Goal: Transaction & Acquisition: Subscribe to service/newsletter

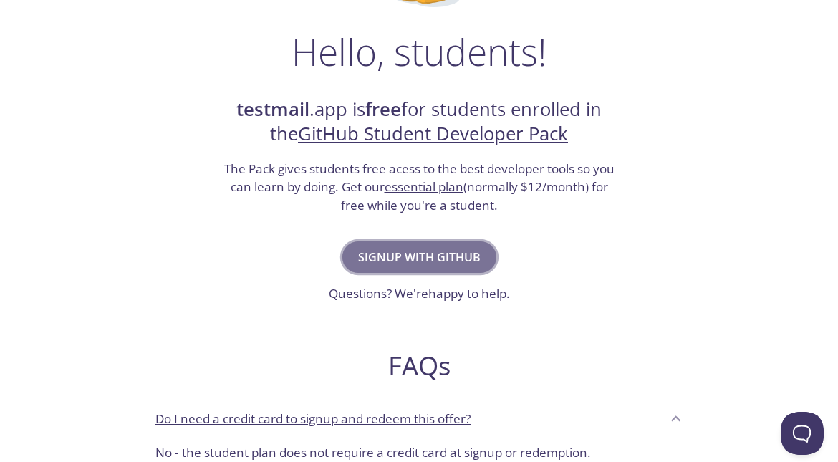
scroll to position [214, 0]
click at [448, 257] on span "Signup with GitHub" at bounding box center [419, 256] width 122 height 20
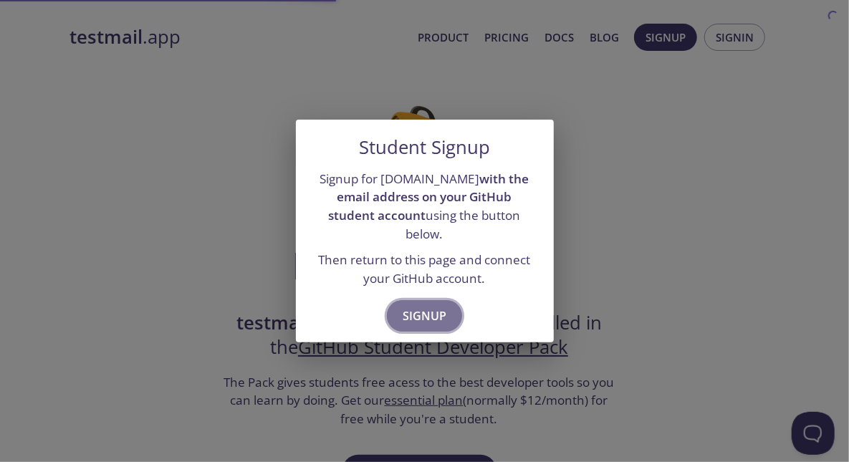
click at [419, 315] on span "Signup" at bounding box center [424, 316] width 44 height 20
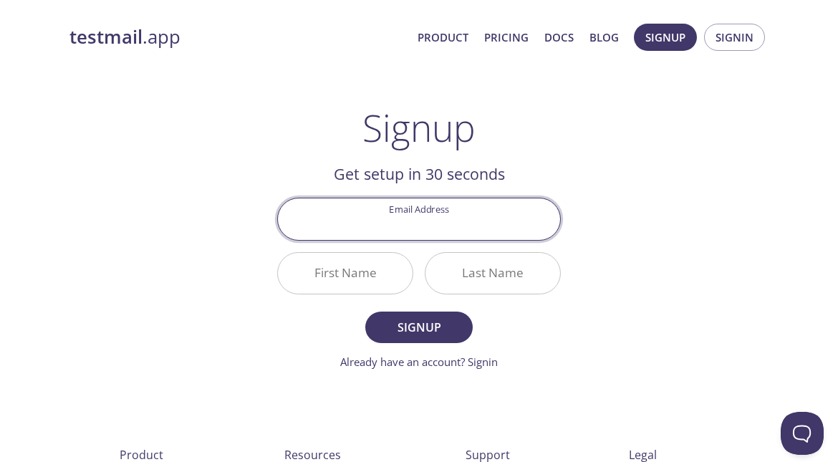
click at [435, 238] on input "Email Address" at bounding box center [419, 218] width 282 height 41
type input "[EMAIL_ADDRESS][DOMAIN_NAME]"
click at [372, 271] on input "First Name" at bounding box center [345, 273] width 135 height 41
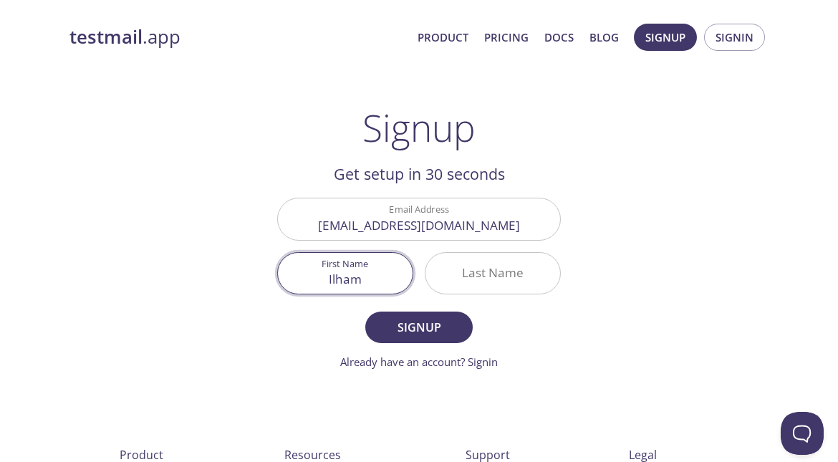
type input "Ilham"
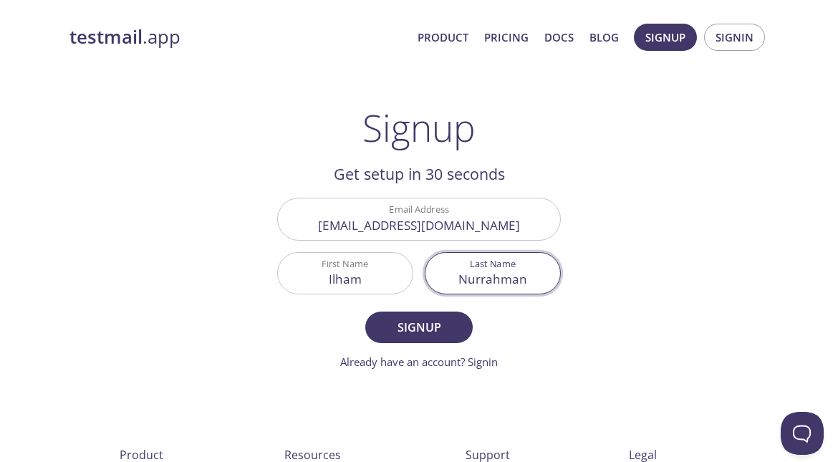
type input "Nurrahman"
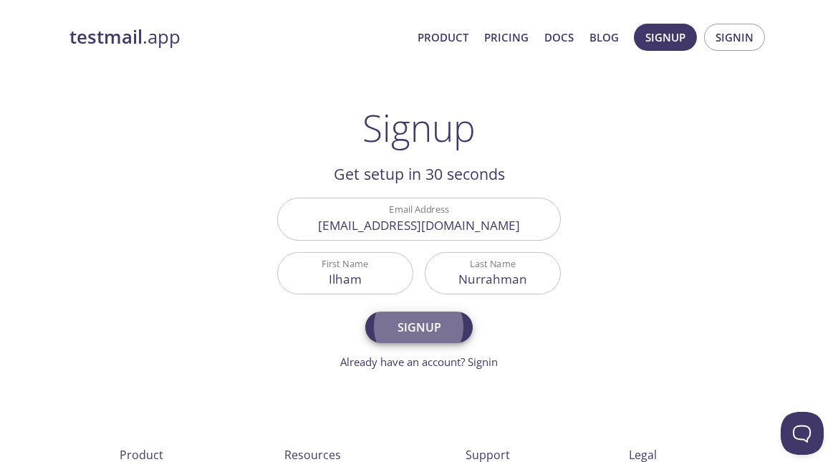
click at [365, 312] on button "Signup" at bounding box center [418, 328] width 107 height 32
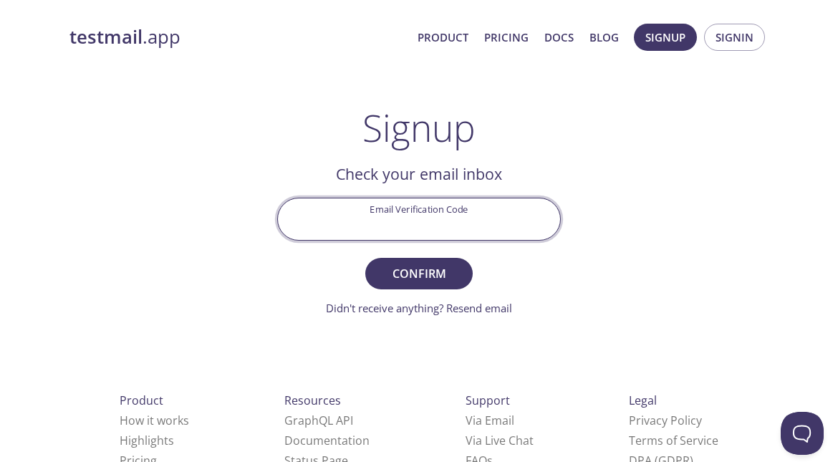
click at [350, 200] on input "Email Verification Code" at bounding box center [419, 218] width 282 height 41
click at [88, 123] on div "testmail .app Product Pricing Docs Blog Signup Signin Signup Get setup in 30 se…" at bounding box center [418, 315] width 733 height 603
click at [486, 212] on input "Email Verification Code" at bounding box center [419, 218] width 282 height 41
click at [658, 201] on div "testmail .app Product Pricing Docs Blog Signup Signin Signup Get setup in 30 se…" at bounding box center [418, 315] width 733 height 603
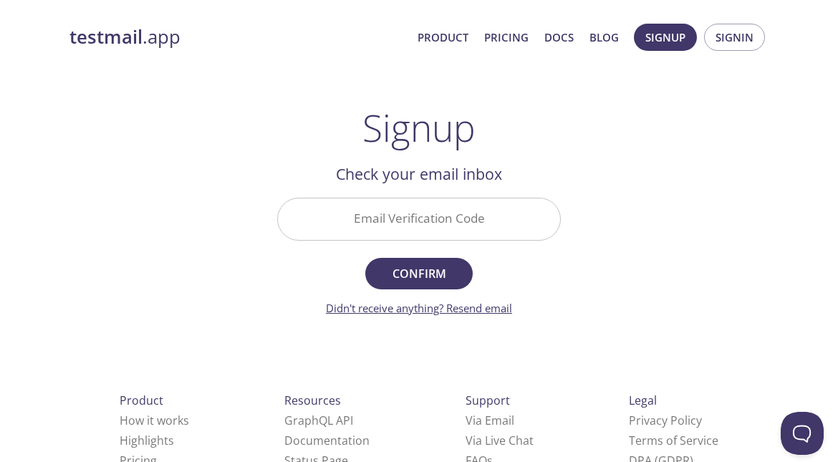
click at [460, 308] on link "Didn't receive anything? Resend email" at bounding box center [419, 308] width 186 height 14
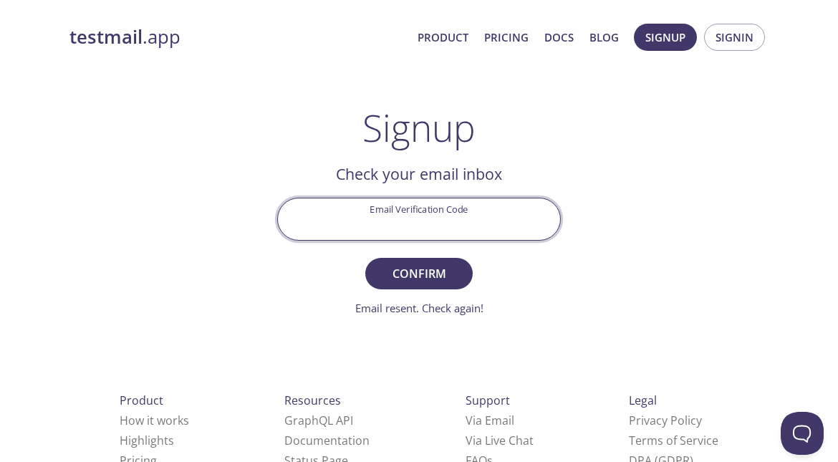
click at [478, 216] on input "Email Verification Code" at bounding box center [419, 218] width 282 height 41
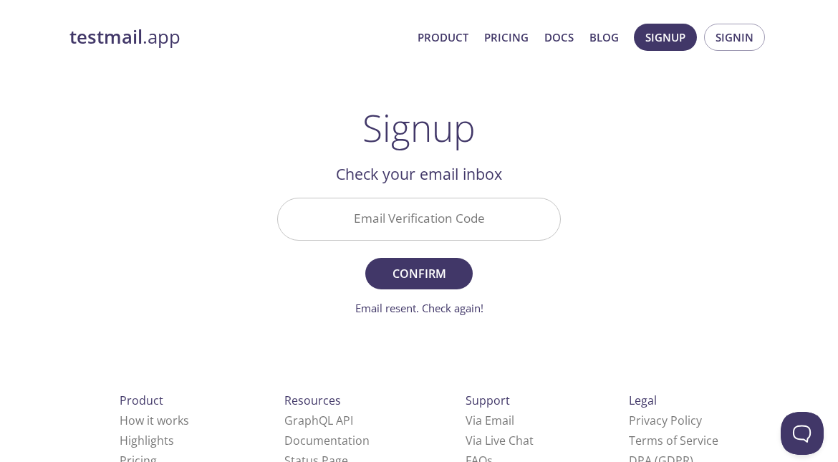
click at [647, 199] on div "testmail .app Product Pricing Docs Blog Signup Signin Signup Get setup in 30 se…" at bounding box center [418, 315] width 733 height 603
click at [457, 238] on input "Email Verification Code" at bounding box center [419, 218] width 282 height 41
click at [634, 290] on div "testmail .app Product Pricing Docs Blog Signup Signin Signup Get setup in 30 se…" at bounding box center [418, 315] width 733 height 603
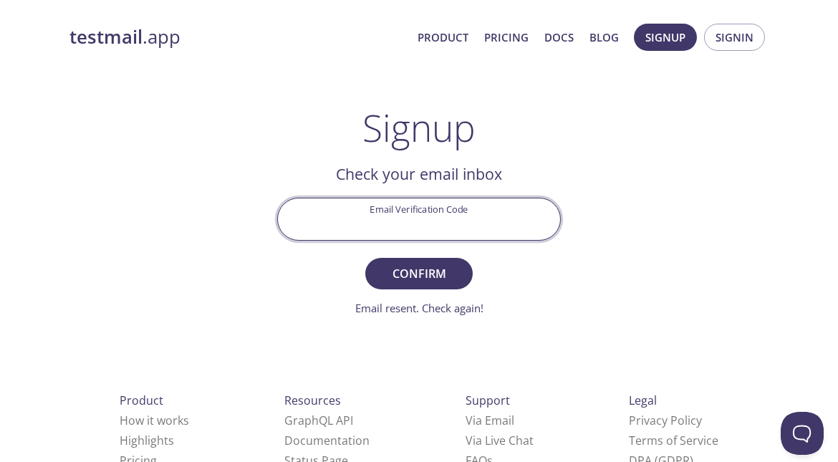
click at [359, 208] on input "Email Verification Code" at bounding box center [419, 218] width 282 height 41
type input "HY49V68"
click at [365, 258] on button "Confirm" at bounding box center [418, 274] width 107 height 32
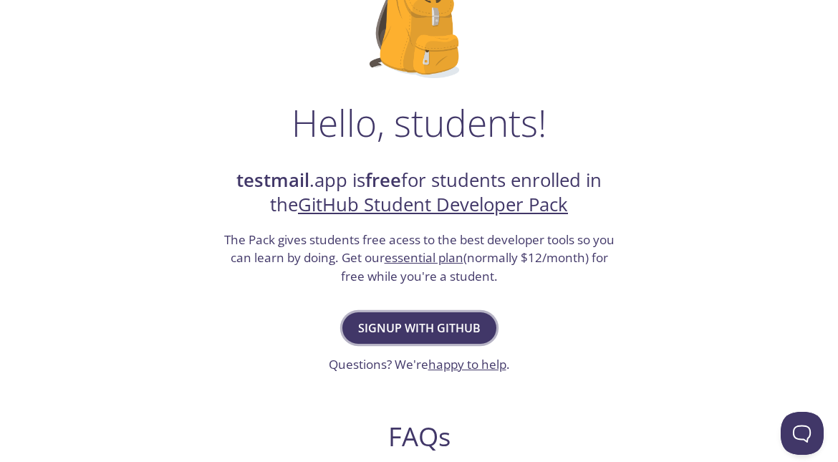
click at [413, 321] on span "Signup with GitHub" at bounding box center [419, 328] width 122 height 20
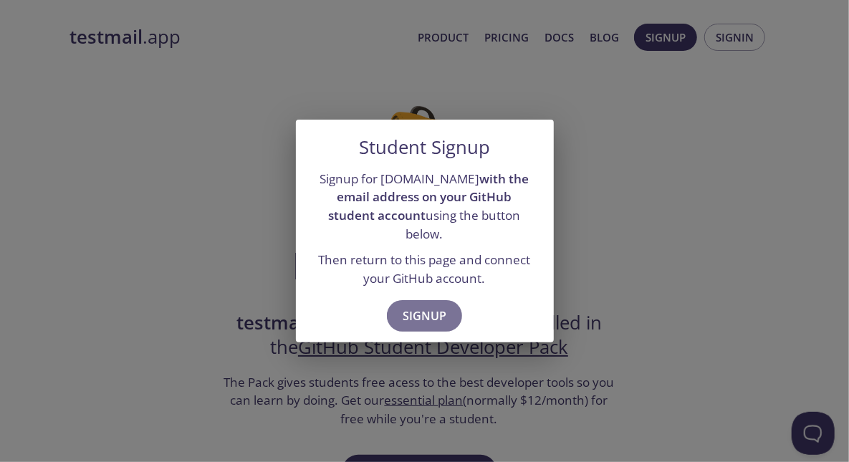
drag, startPoint x: 445, startPoint y: 301, endPoint x: 488, endPoint y: 272, distance: 51.0
click at [488, 272] on div "Student Signup Signup for testmail.app with the email address on your GitHub st…" at bounding box center [425, 231] width 258 height 223
click at [432, 306] on span "Signup" at bounding box center [424, 316] width 44 height 20
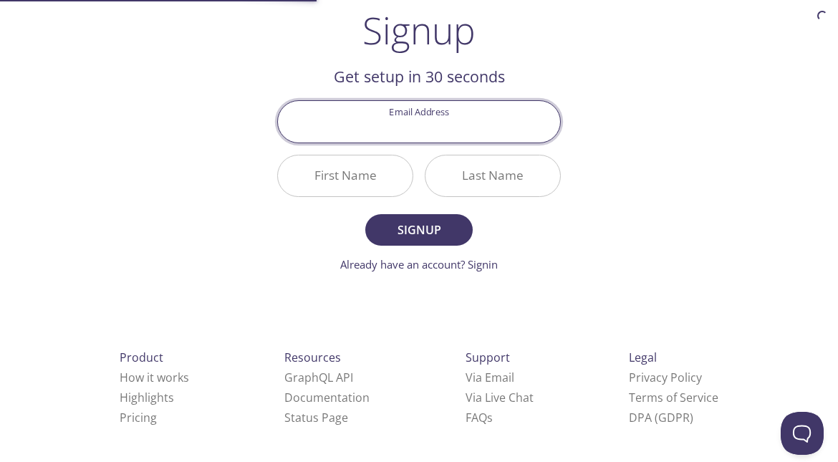
scroll to position [102, 0]
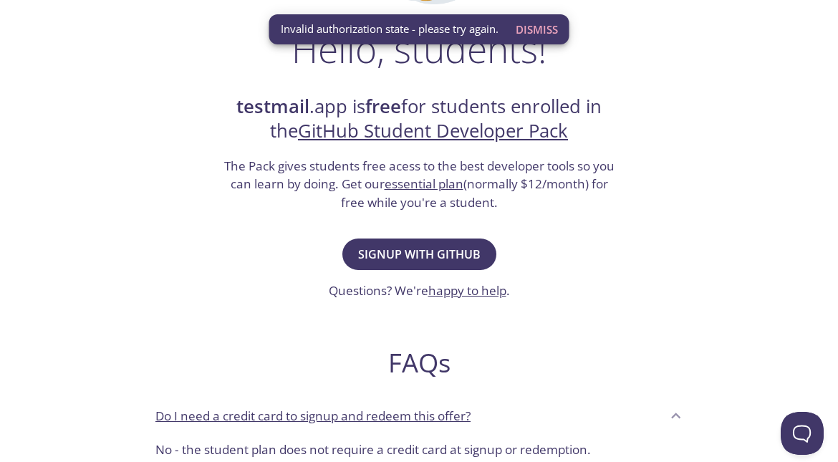
scroll to position [216, 0]
click at [415, 261] on span "Signup with GitHub" at bounding box center [419, 254] width 122 height 20
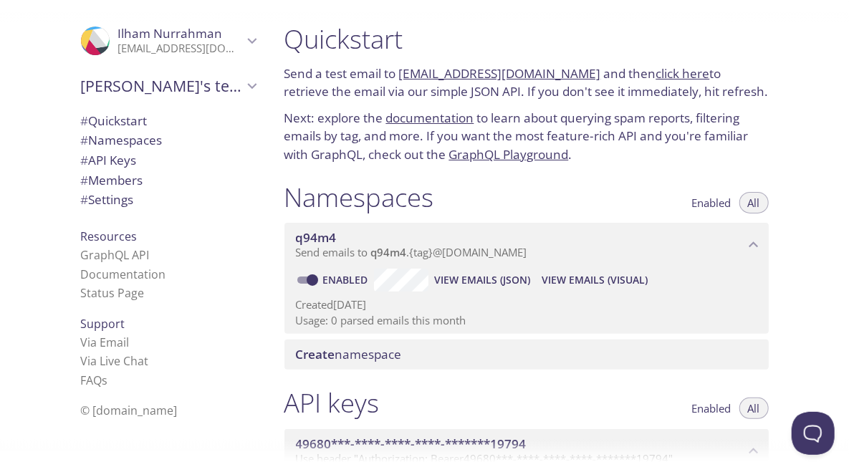
click at [677, 79] on link "click here" at bounding box center [683, 73] width 54 height 16
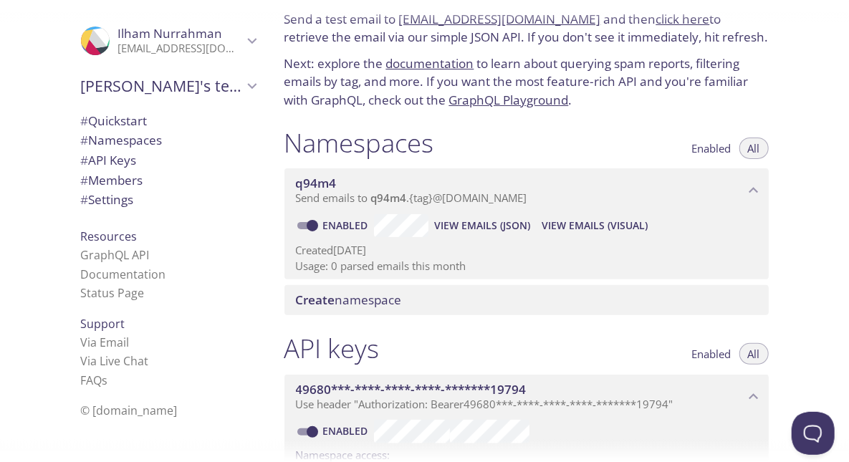
click at [471, 198] on span "Send emails to q94m4 . {tag} @[DOMAIN_NAME]" at bounding box center [411, 197] width 231 height 14
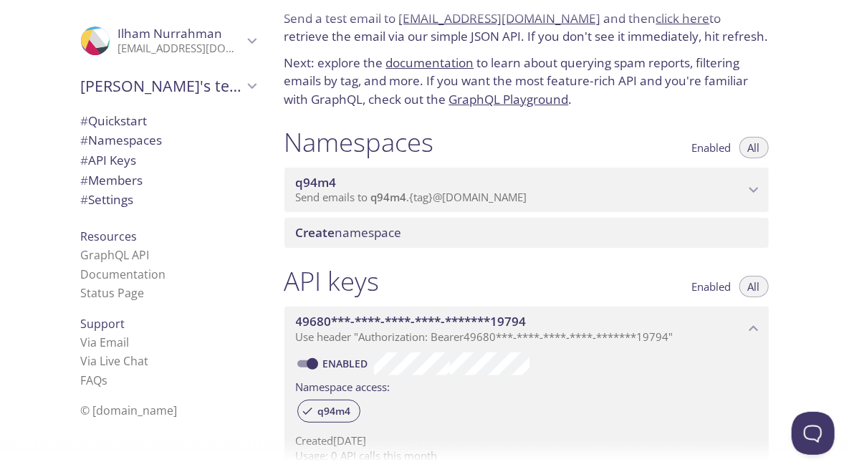
scroll to position [56, 0]
click at [473, 193] on span "Send emails to q94m4 . {tag} @inbox.testmail.app" at bounding box center [411, 196] width 231 height 14
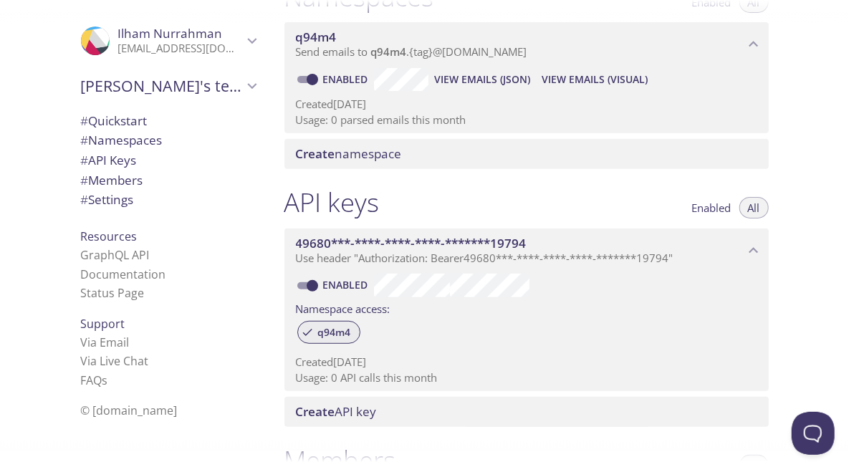
scroll to position [200, 0]
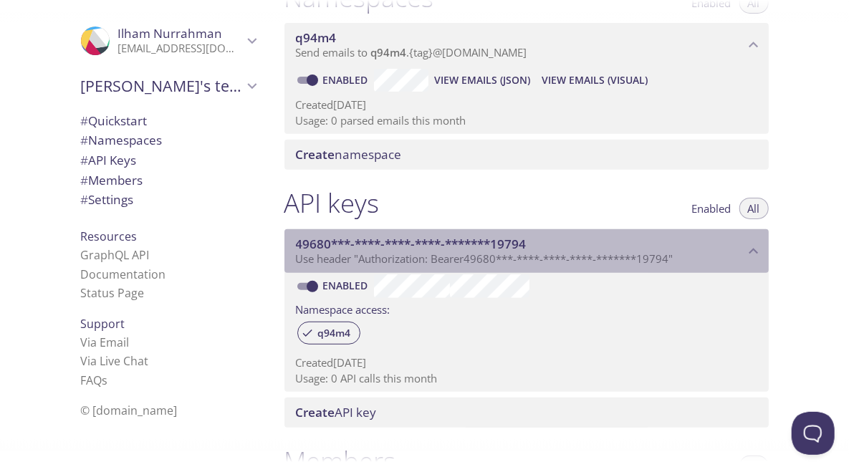
click at [369, 256] on span "Use header "Authorization: Bearer 49680***-****-****-****-*******19794 "" at bounding box center [484, 258] width 377 height 14
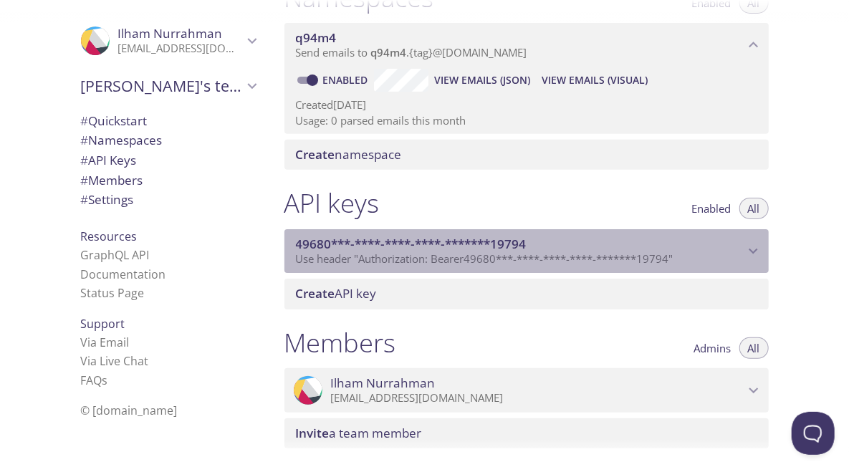
click at [369, 256] on span "Use header "Authorization: Bearer 49680***-****-****-****-*******19794 "" at bounding box center [484, 258] width 377 height 14
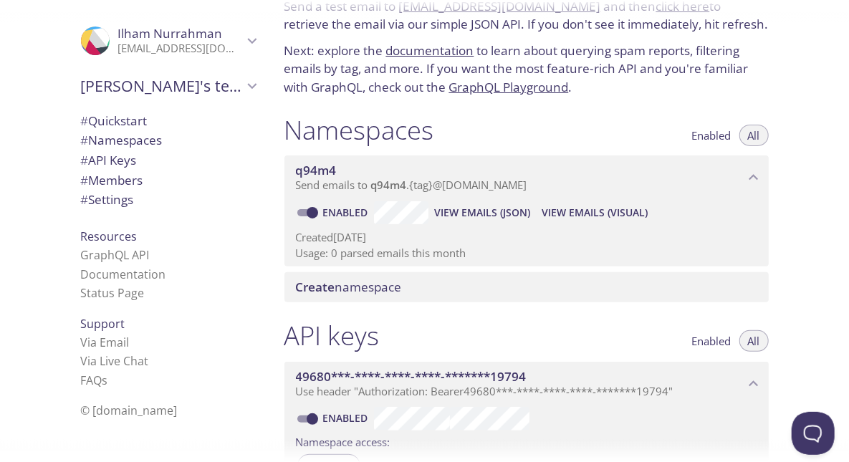
scroll to position [68, 0]
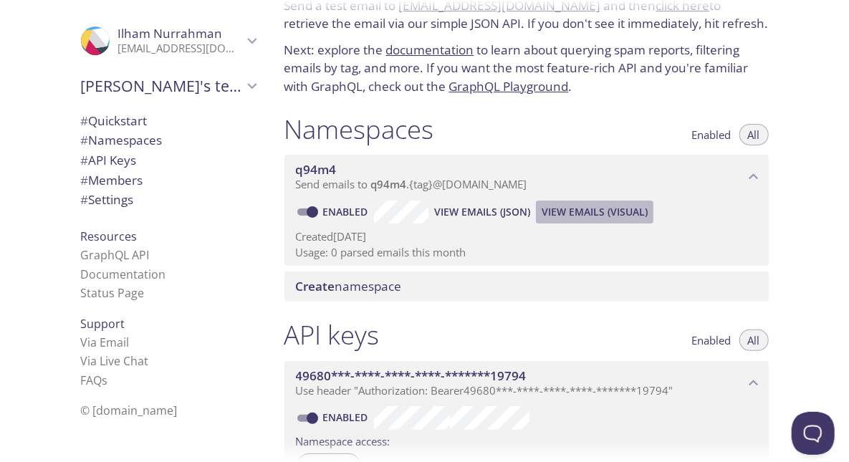
click at [574, 212] on span "View Emails (Visual)" at bounding box center [594, 211] width 106 height 17
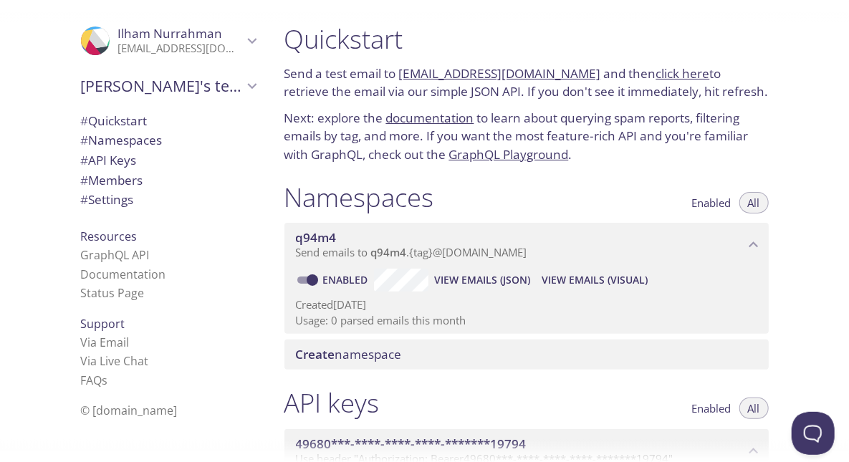
click at [718, 203] on span "Enabled" at bounding box center [711, 203] width 39 height 0
click at [759, 203] on span "All" at bounding box center [754, 203] width 12 height 0
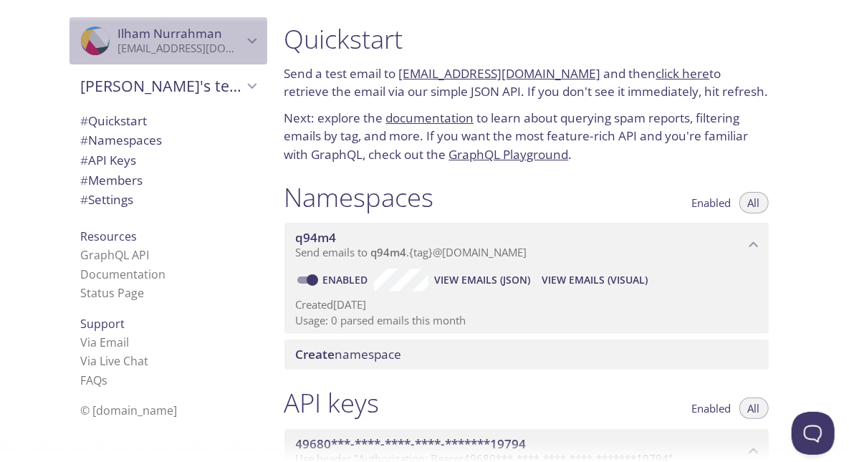
click at [157, 44] on p "[EMAIL_ADDRESS][DOMAIN_NAME]" at bounding box center [180, 49] width 125 height 14
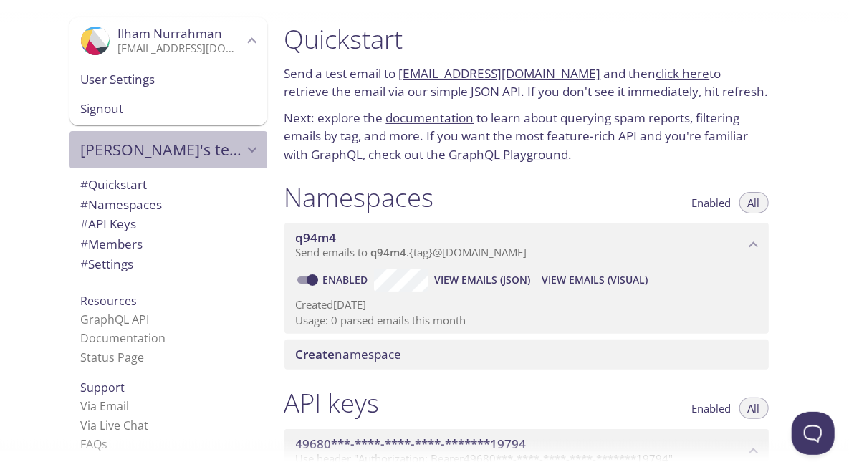
click at [142, 148] on span "Ilham's team" at bounding box center [162, 150] width 162 height 20
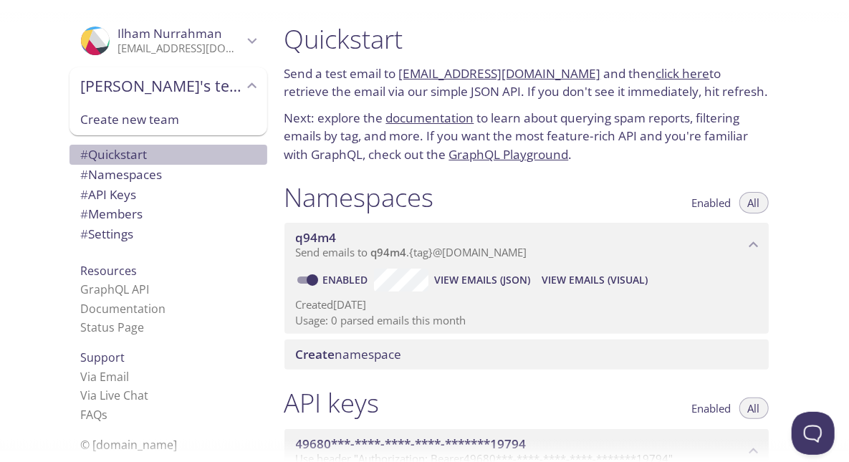
click at [143, 156] on span "# Quickstart" at bounding box center [168, 154] width 175 height 19
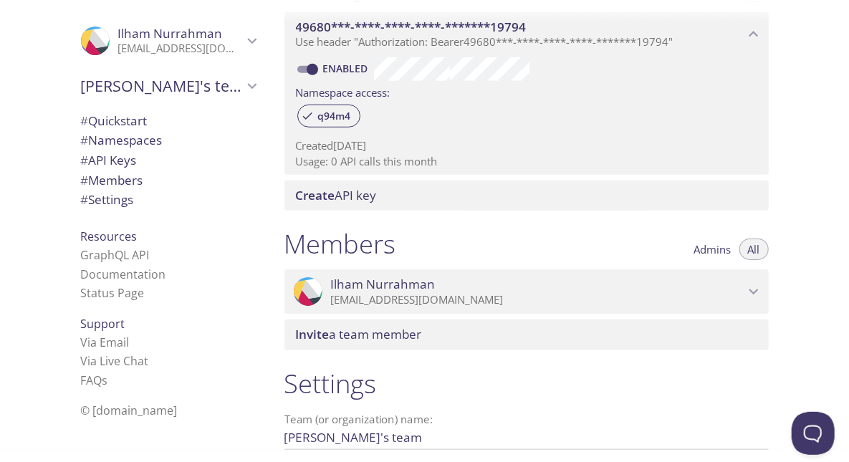
scroll to position [556, 0]
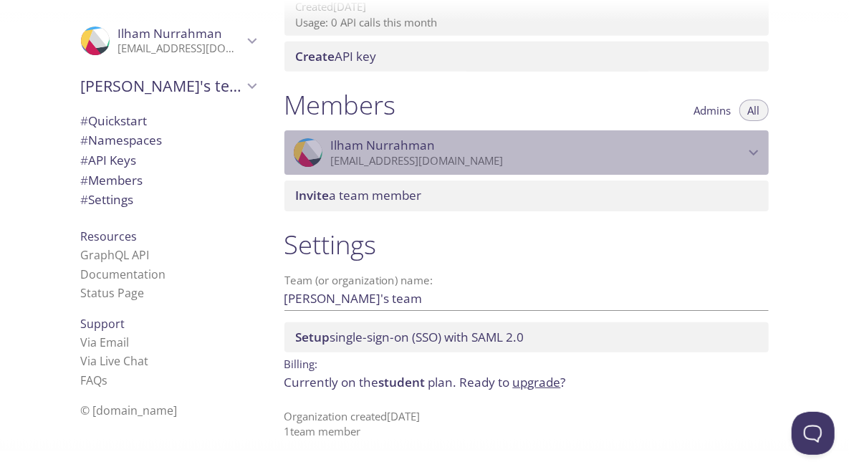
click at [613, 149] on span "Ilham Nurrahman" at bounding box center [537, 145] width 413 height 16
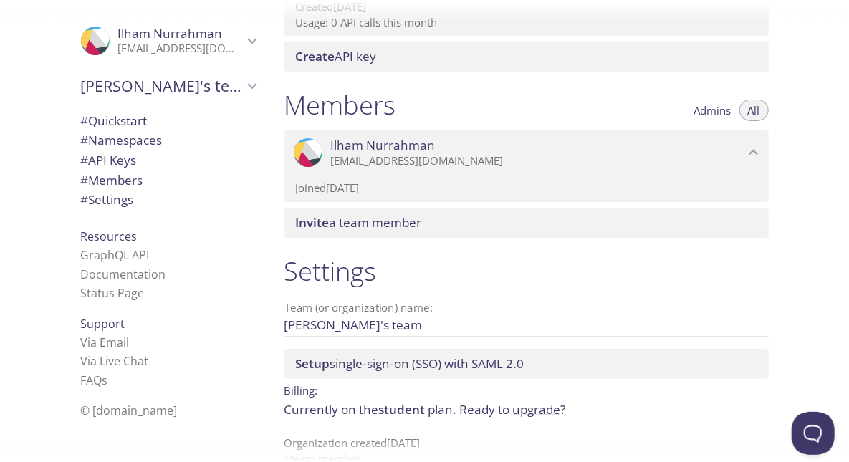
click at [353, 366] on span "Setup single-sign-on (SSO) with SAML 2.0" at bounding box center [410, 363] width 228 height 16
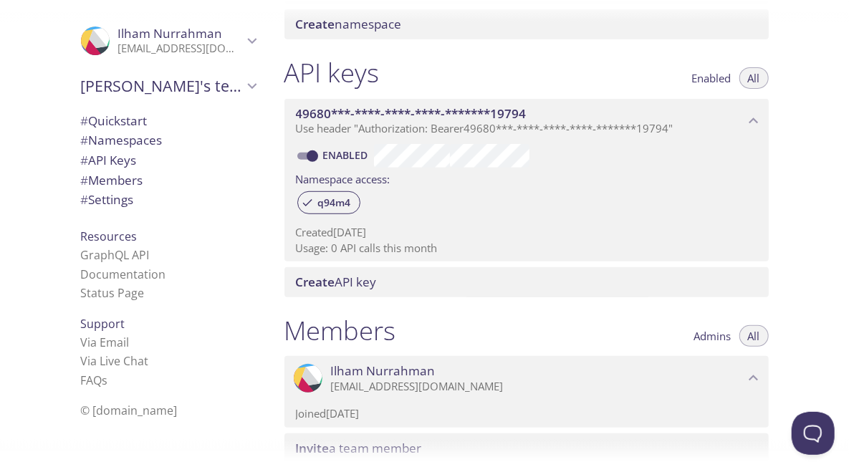
scroll to position [0, 0]
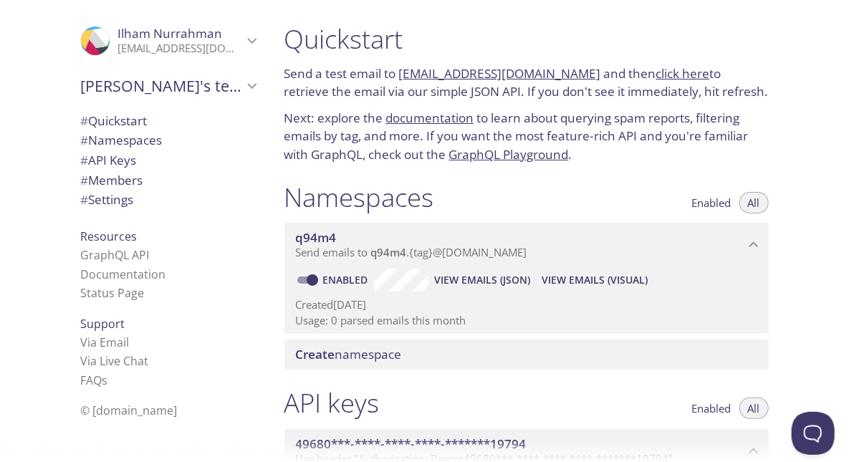
click at [536, 66] on link "q94m4.test@inbox.testmail.app" at bounding box center [500, 73] width 202 height 16
click at [688, 201] on button "Enabled" at bounding box center [711, 202] width 57 height 21
click at [492, 280] on span "View Emails (JSON)" at bounding box center [482, 279] width 96 height 17
click at [323, 281] on link "Enabled" at bounding box center [347, 280] width 53 height 14
click at [323, 281] on input "Enabled" at bounding box center [312, 279] width 52 height 17
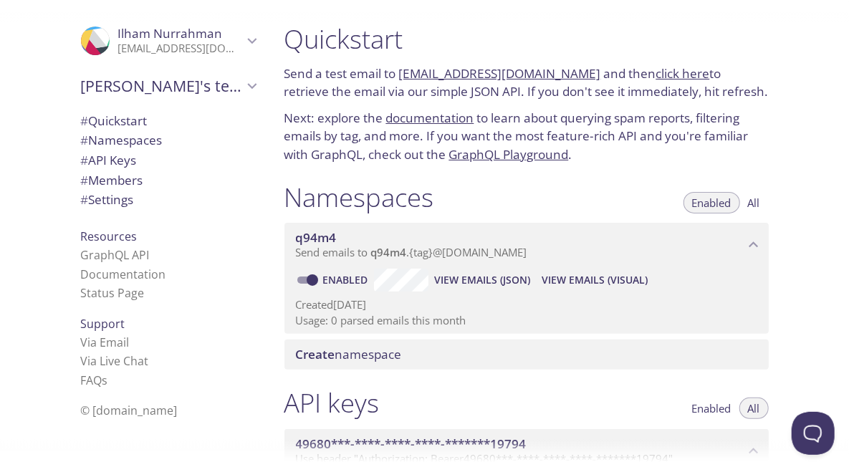
checkbox input "false"
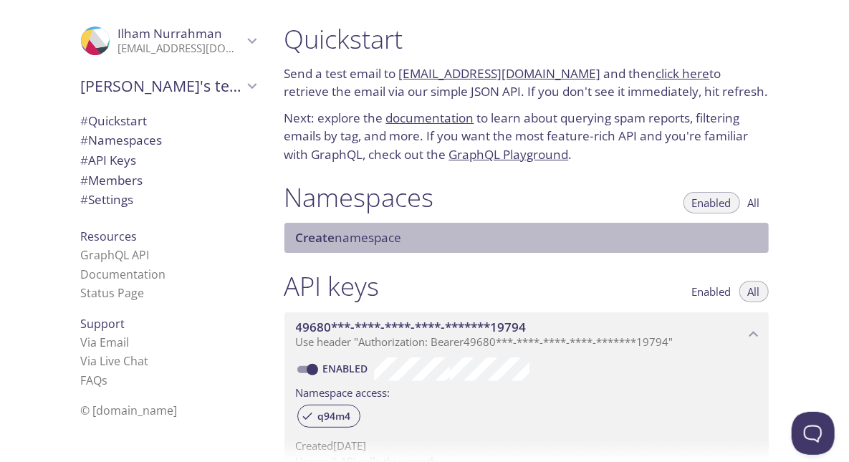
click at [329, 234] on span "Create" at bounding box center [315, 237] width 39 height 16
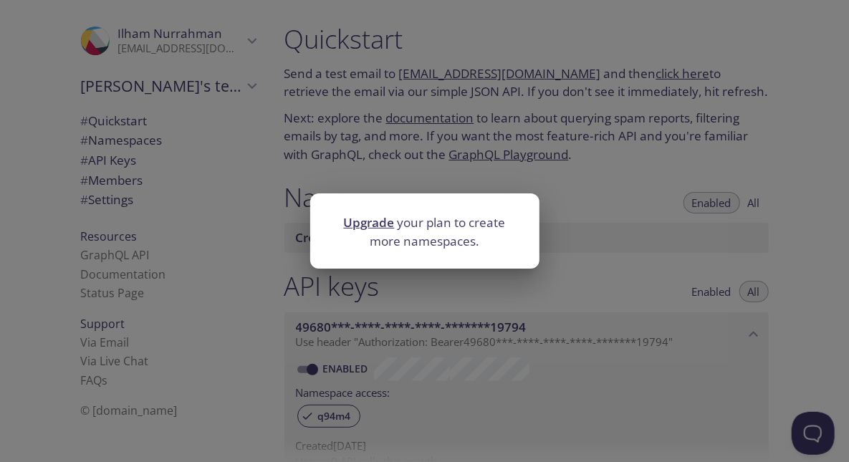
click at [544, 292] on div "Upgrade your plan to create more namespaces." at bounding box center [424, 231] width 849 height 462
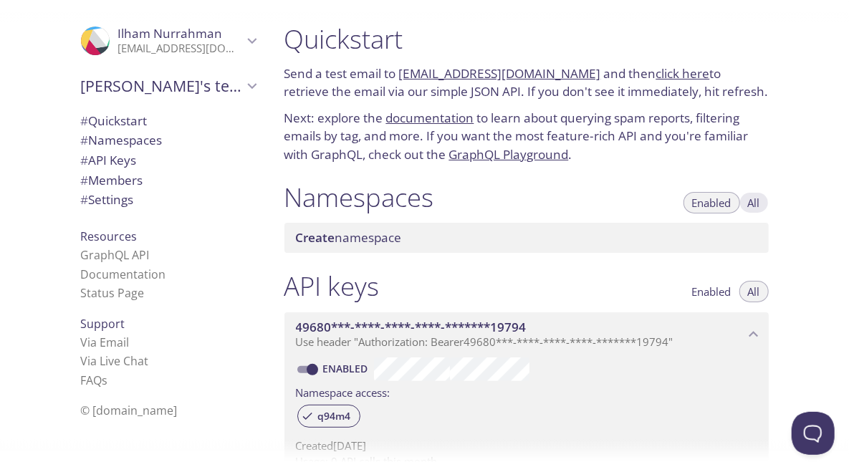
click at [758, 203] on span "All" at bounding box center [754, 203] width 12 height 0
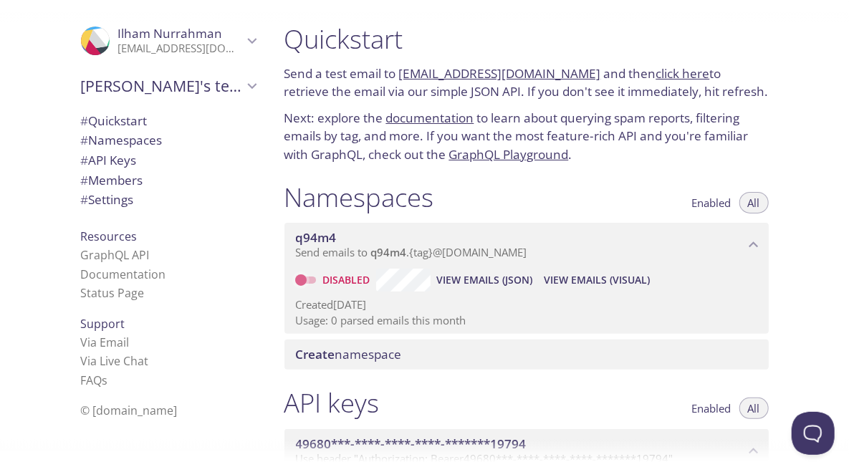
click at [306, 275] on input "Disabled" at bounding box center [301, 279] width 52 height 17
checkbox input "true"
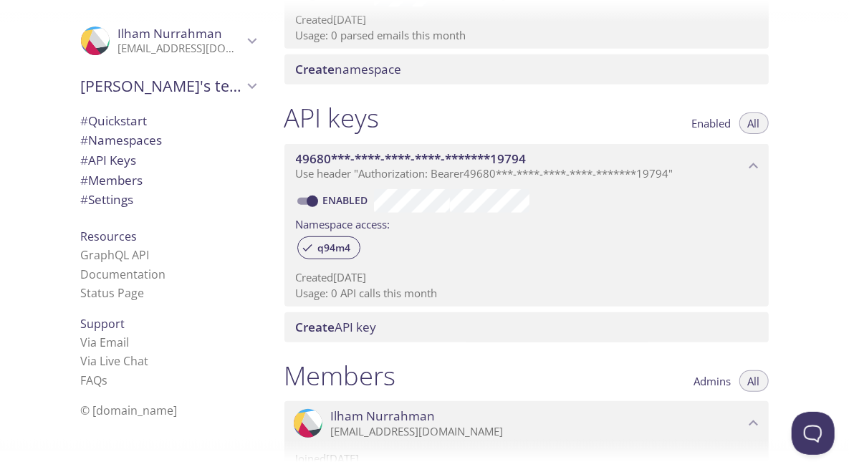
scroll to position [285, 0]
click at [490, 168] on span "Use header "Authorization: Bearer 49680***-****-****-****-*******19794 "" at bounding box center [484, 173] width 377 height 14
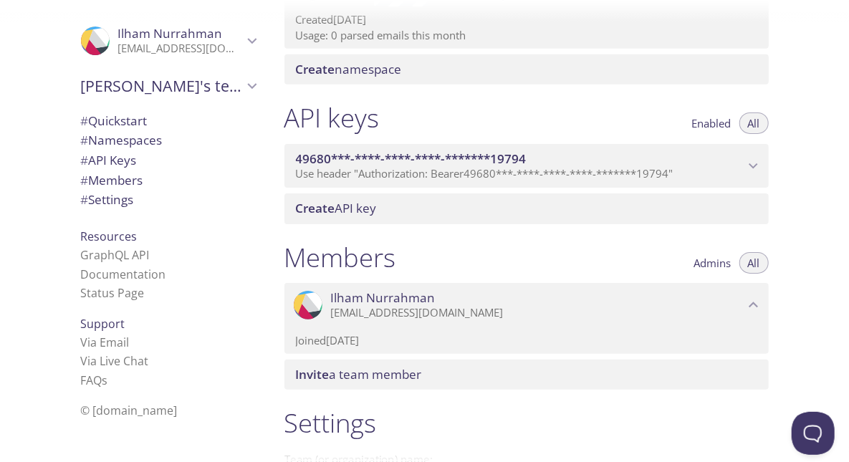
click at [490, 168] on span "Use header "Authorization: Bearer 49680***-****-****-****-*******19794 "" at bounding box center [484, 173] width 377 height 14
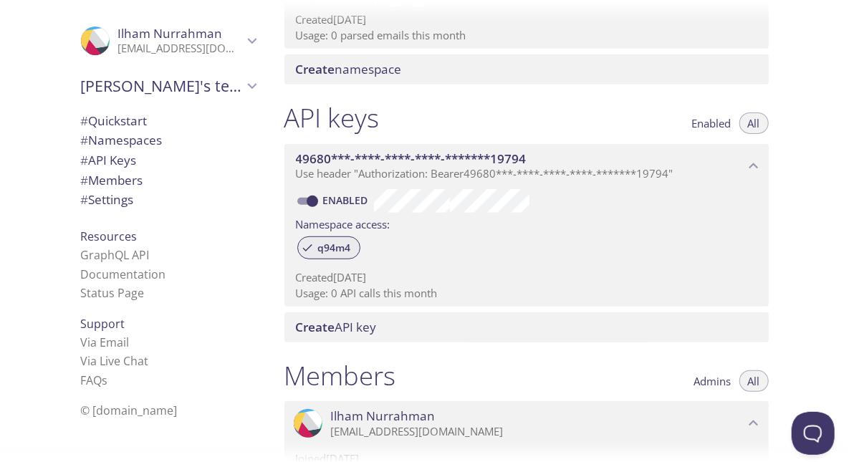
drag, startPoint x: 314, startPoint y: 252, endPoint x: 481, endPoint y: 271, distance: 167.3
click at [468, 271] on div "Enabled Namespace access: q94m4 Created 12 Sep 2025 Usage: 0 API calls this mon…" at bounding box center [526, 247] width 484 height 119
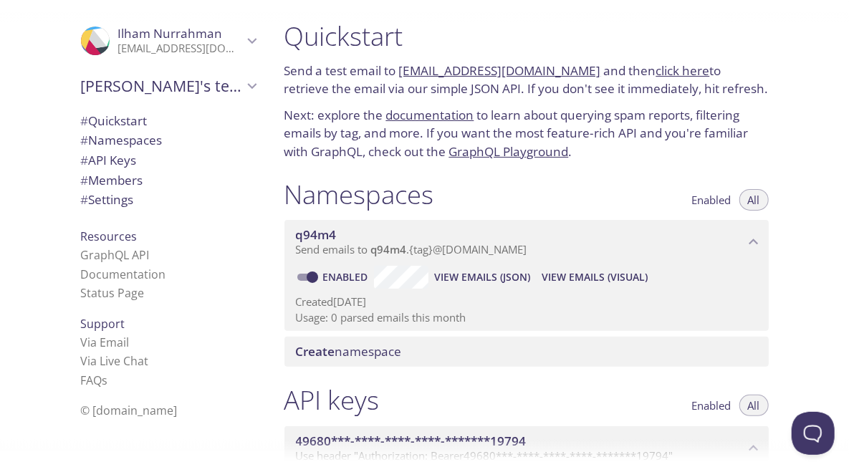
scroll to position [0, 0]
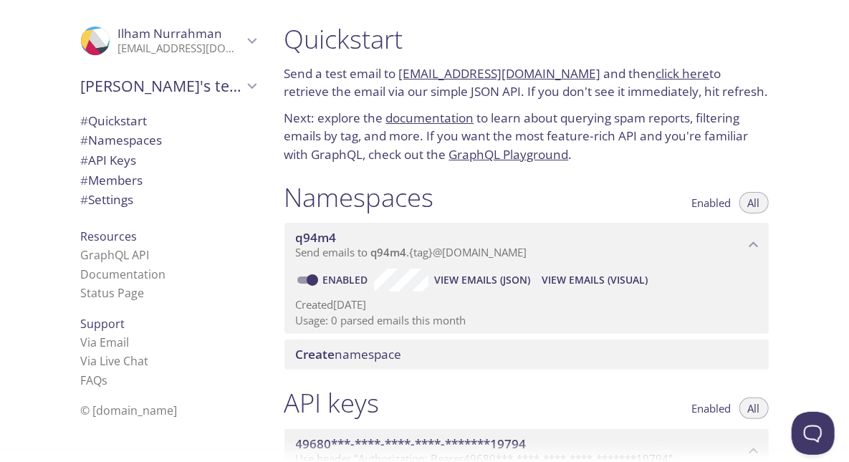
click at [492, 231] on span "q94m4" at bounding box center [520, 238] width 448 height 16
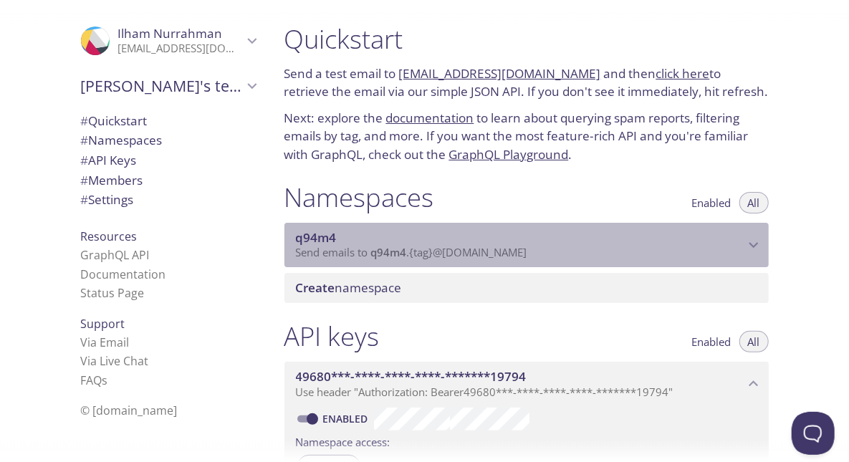
click at [492, 231] on span "q94m4" at bounding box center [520, 238] width 448 height 16
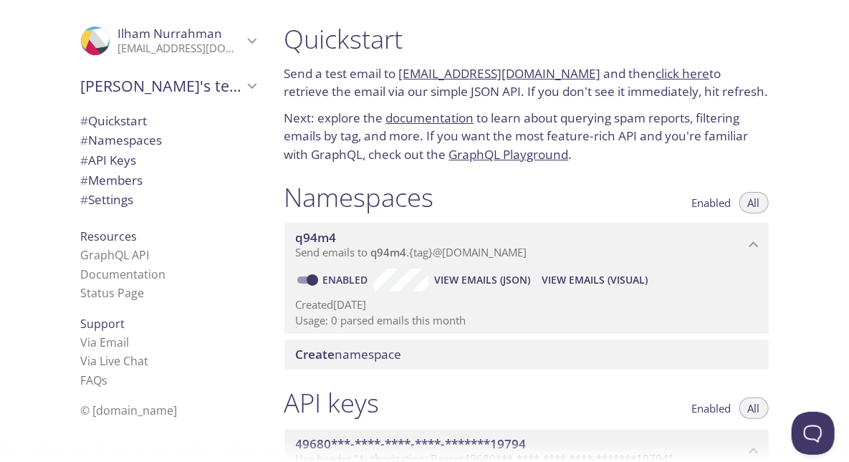
click at [492, 231] on span "q94m4" at bounding box center [520, 238] width 448 height 16
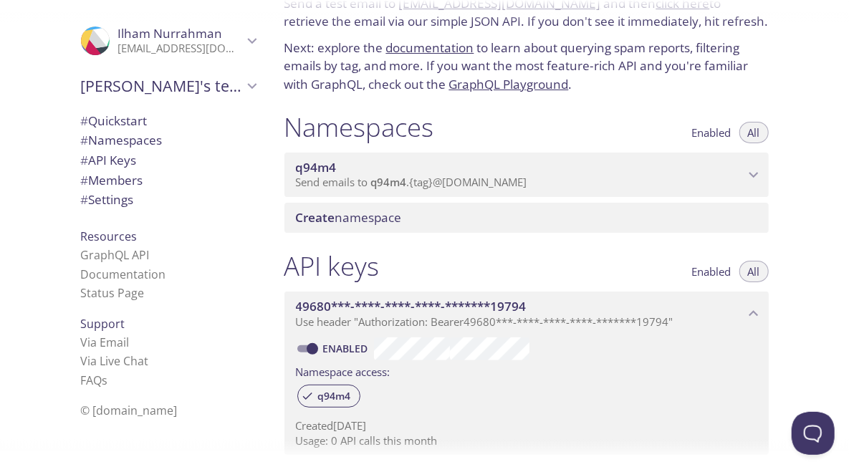
scroll to position [71, 0]
